Goal: Obtain resource: Download file/media

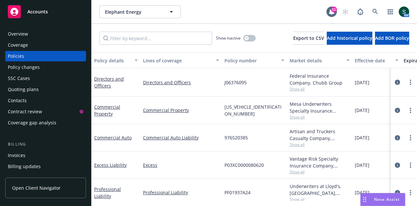
scroll to position [37, 0]
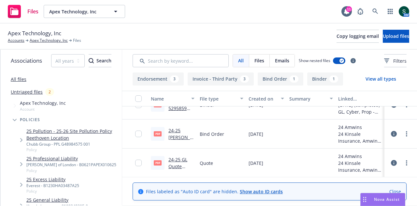
scroll to position [5, 0]
click at [175, 156] on link "24-25 GL Quote (11/20/2024 - 09/15/2025).pdf" at bounding box center [181, 169] width 25 height 27
